Goal: Transaction & Acquisition: Book appointment/travel/reservation

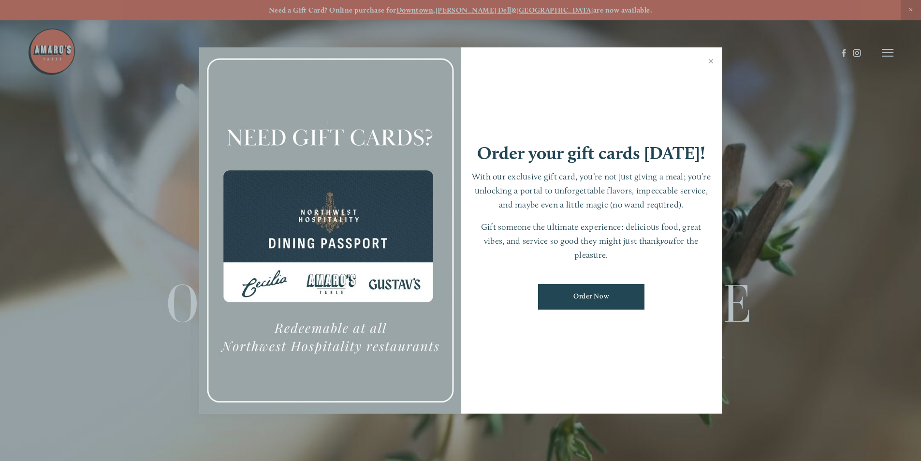
click at [487, 9] on div at bounding box center [460, 230] width 921 height 461
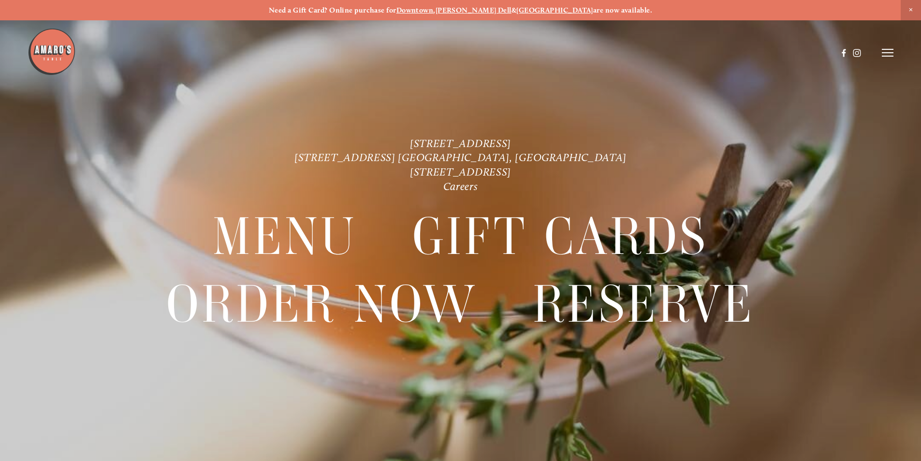
click at [487, 9] on strong "[PERSON_NAME] Dell" at bounding box center [474, 10] width 76 height 9
click at [885, 52] on icon at bounding box center [888, 52] width 12 height 9
click at [818, 52] on span "Reserve" at bounding box center [817, 52] width 26 height 9
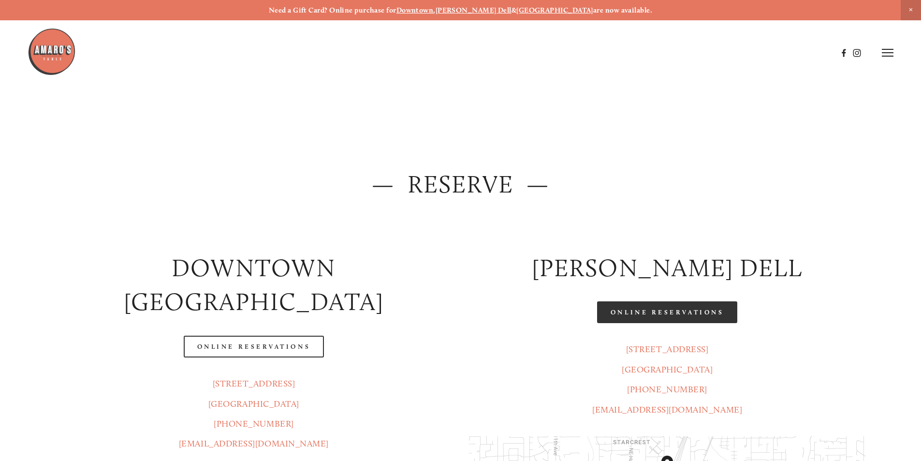
click at [634, 315] on link "Online Reservations" at bounding box center [667, 312] width 140 height 22
